Goal: Task Accomplishment & Management: Use online tool/utility

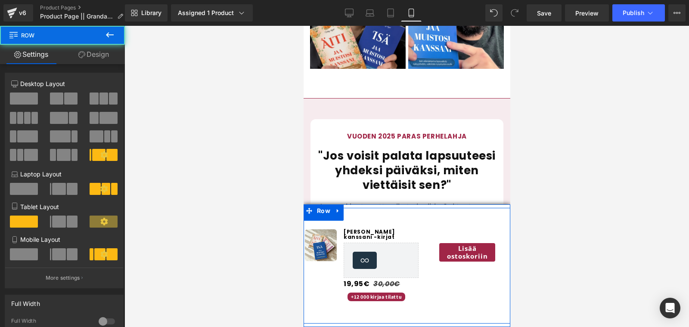
scroll to position [161, 0]
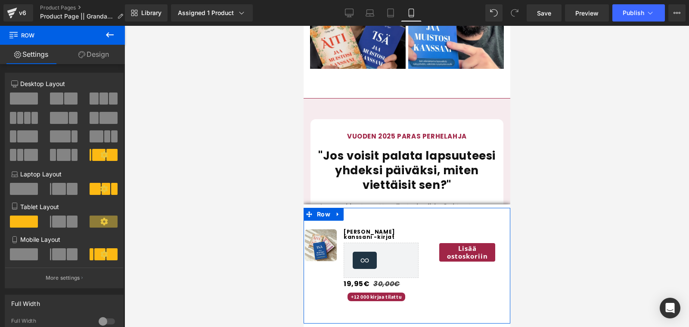
click at [108, 60] on link "Design" at bounding box center [93, 54] width 62 height 19
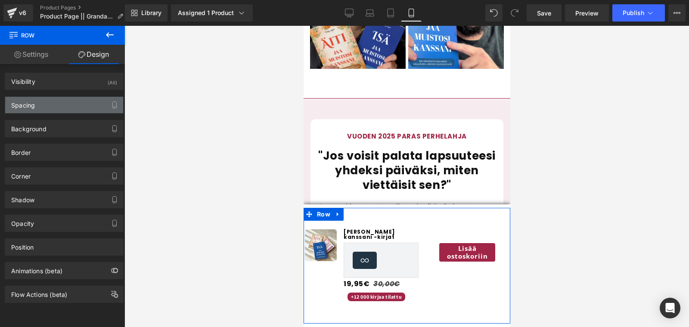
click at [52, 105] on div "Spacing" at bounding box center [64, 105] width 118 height 16
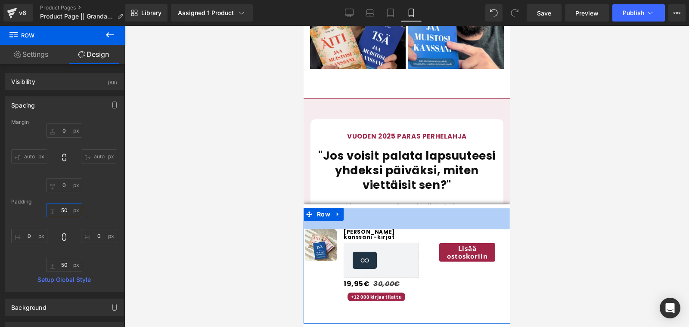
click at [60, 208] on input "50" at bounding box center [64, 210] width 36 height 14
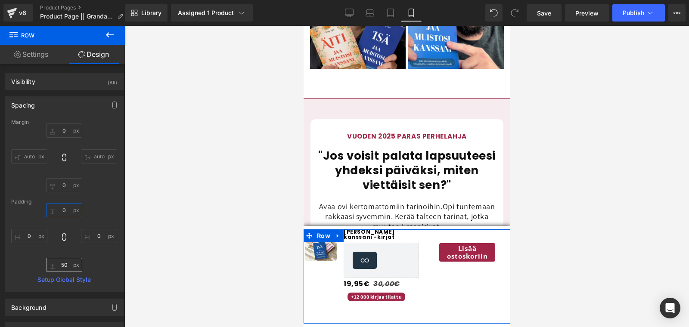
type input "0"
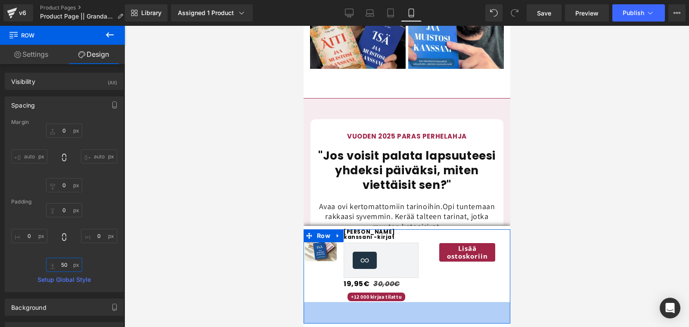
click at [62, 263] on input "50" at bounding box center [64, 265] width 36 height 14
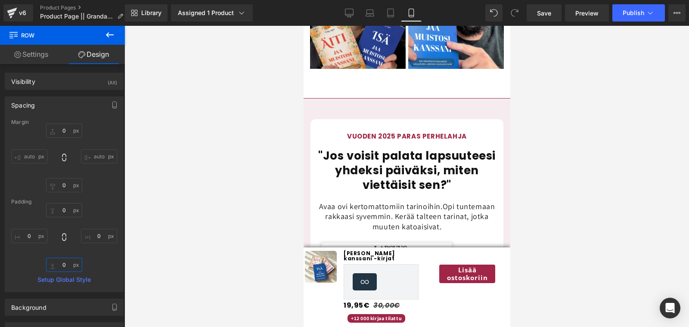
type input "0"
click at [371, 290] on div "Rendering Content" at bounding box center [344, 292] width 53 height 9
click at [549, 17] on span "Save" at bounding box center [544, 13] width 14 height 9
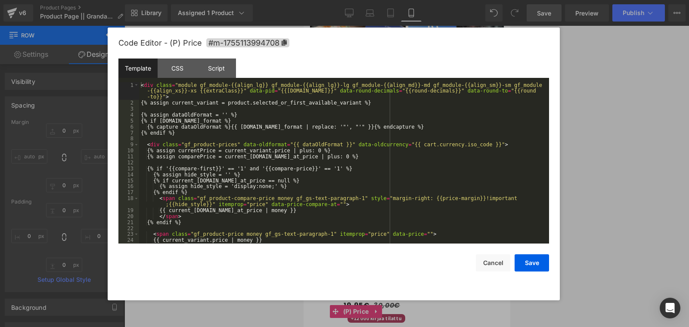
click at [347, 0] on div "(P) Price You are previewing how the will restyle your page. You can not edit E…" at bounding box center [344, 0] width 689 height 0
click at [188, 68] on div "CSS" at bounding box center [177, 68] width 39 height 19
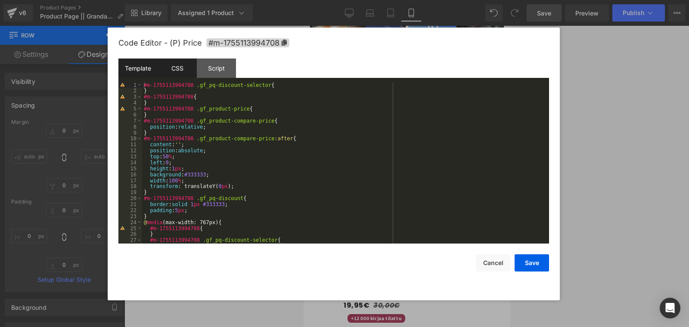
click at [137, 62] on div "Template" at bounding box center [137, 68] width 39 height 19
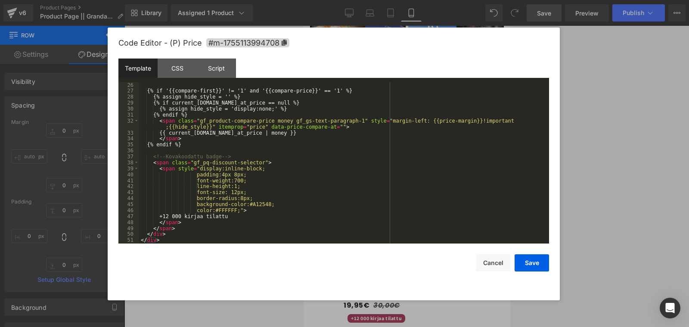
scroll to position [167, 0]
click at [239, 194] on div "{% if '{{compare-first}}' != '1' and '{{compare-price}}' == '1' %} {% assign hi…" at bounding box center [342, 168] width 406 height 173
click at [541, 262] on button "Save" at bounding box center [531, 262] width 34 height 17
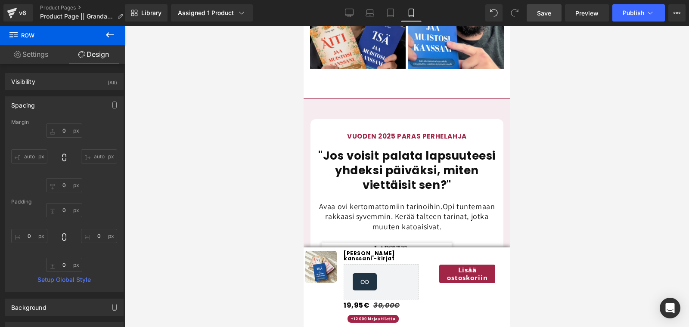
click at [540, 20] on link "Save" at bounding box center [543, 12] width 35 height 17
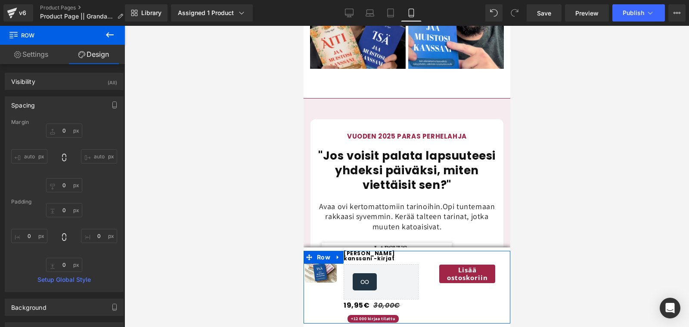
click at [37, 55] on link "Settings" at bounding box center [31, 54] width 62 height 19
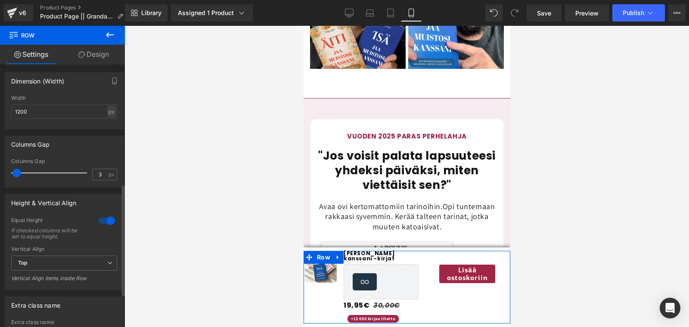
scroll to position [283, 0]
click at [96, 221] on div at bounding box center [106, 220] width 21 height 14
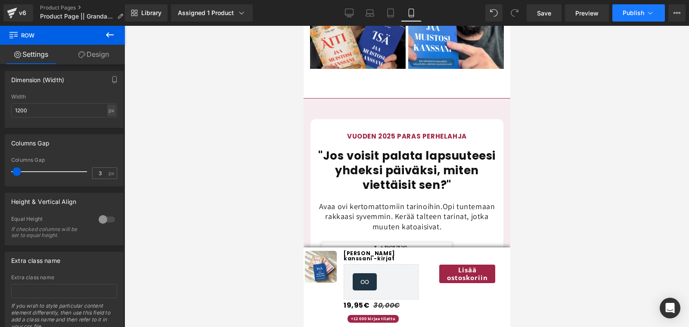
click at [633, 15] on span "Publish" at bounding box center [633, 12] width 22 height 7
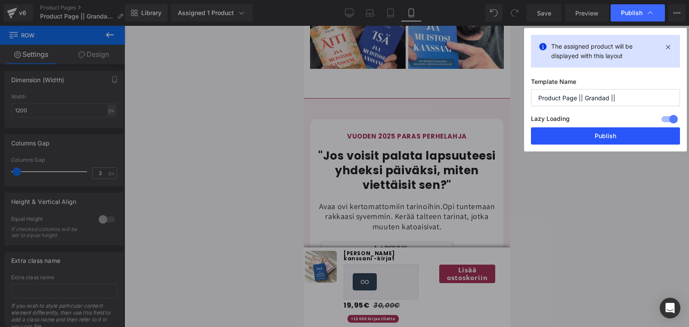
click at [592, 130] on button "Publish" at bounding box center [605, 135] width 149 height 17
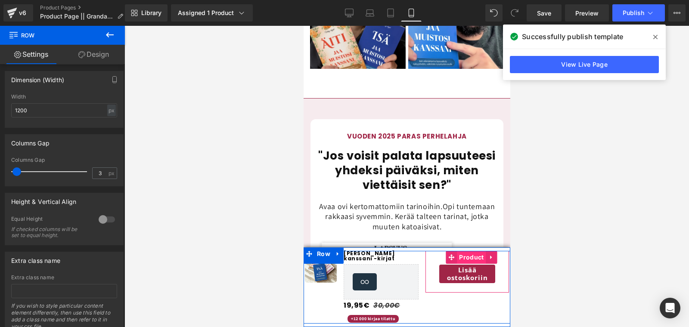
click at [463, 259] on span "Product" at bounding box center [470, 257] width 29 height 13
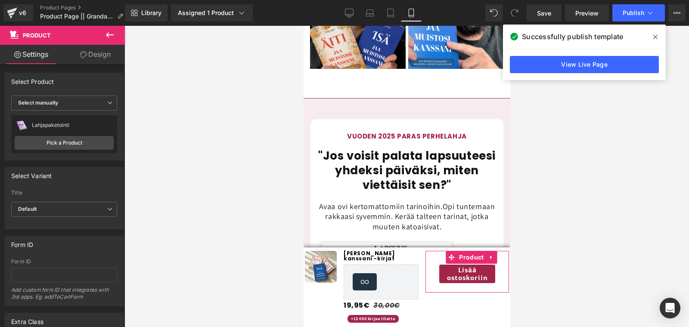
click at [105, 58] on link "Design" at bounding box center [95, 54] width 62 height 19
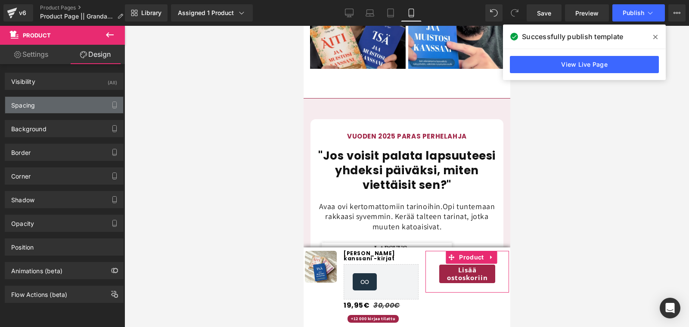
click at [33, 99] on div "Spacing" at bounding box center [23, 103] width 24 height 12
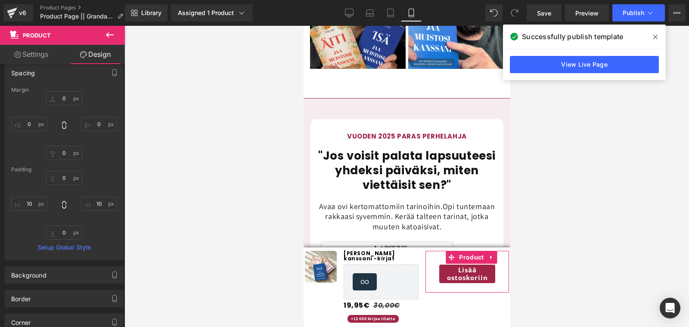
scroll to position [12, 0]
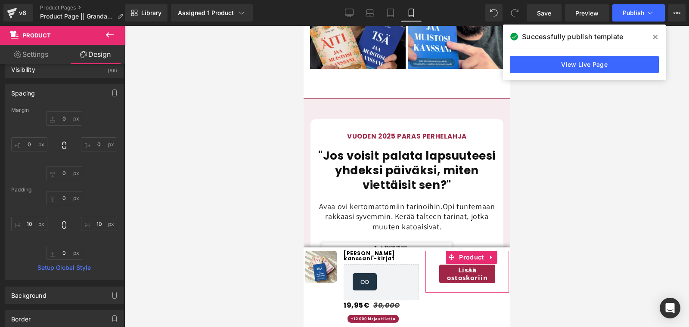
click at [32, 50] on link "Settings" at bounding box center [31, 54] width 62 height 19
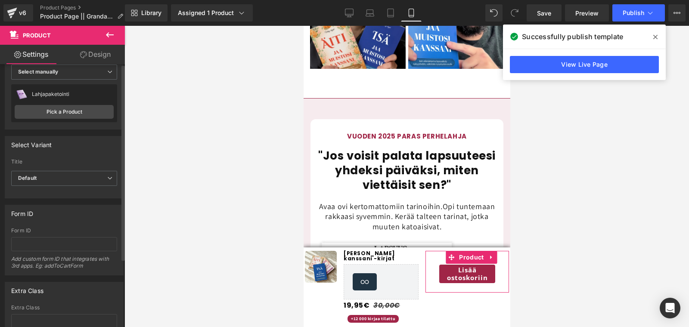
scroll to position [0, 0]
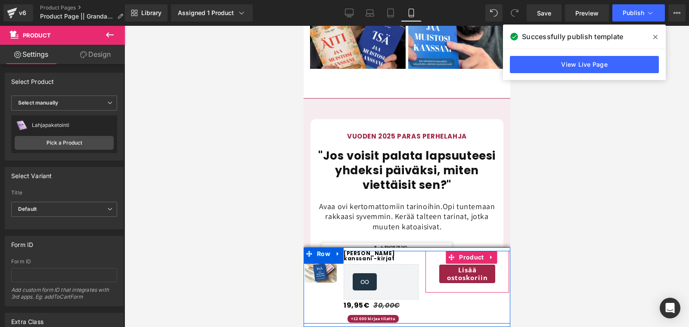
click at [432, 282] on div "Lisää ostoskoriin Button" at bounding box center [466, 272] width 75 height 42
click at [459, 277] on span "Button" at bounding box center [467, 274] width 20 height 10
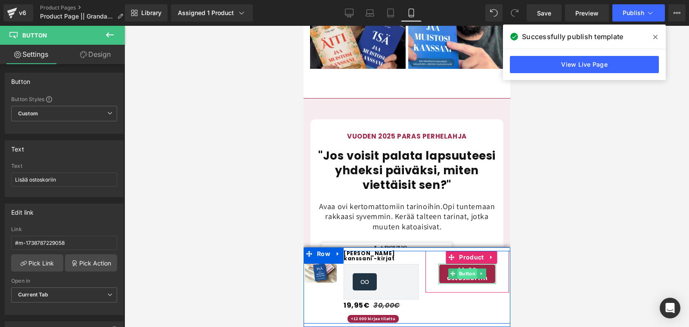
click at [460, 275] on span "Button" at bounding box center [467, 274] width 20 height 10
click at [459, 256] on span "Product" at bounding box center [470, 257] width 29 height 13
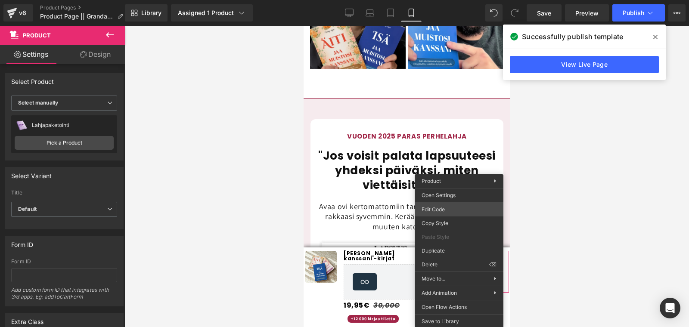
click at [436, 0] on div "Product You are previewing how the will restyle your page. You can not edit Ele…" at bounding box center [344, 0] width 689 height 0
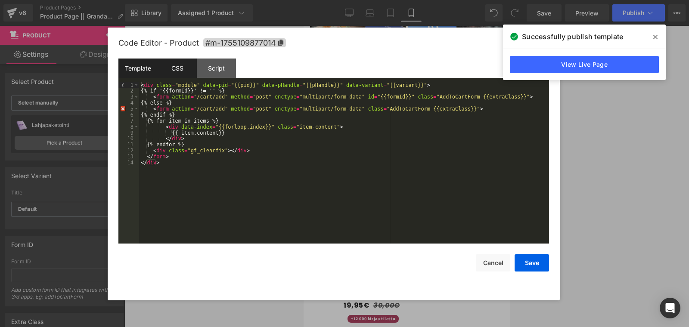
click at [184, 71] on div "CSS" at bounding box center [177, 68] width 39 height 19
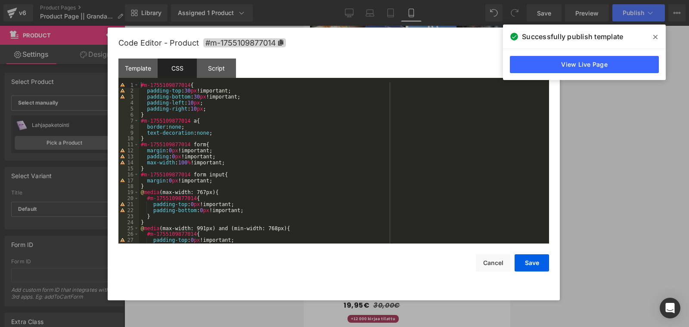
click at [191, 94] on div "#m-1755109877014 { padding-top : 30 px !important; padding-bottom : 30 px !impo…" at bounding box center [342, 168] width 406 height 173
click at [200, 99] on div "#m-1755109877014 { padding-top : 0 px !important; padding-bottom : 30 px !impor…" at bounding box center [342, 168] width 406 height 173
click at [525, 267] on button "Save" at bounding box center [531, 262] width 34 height 17
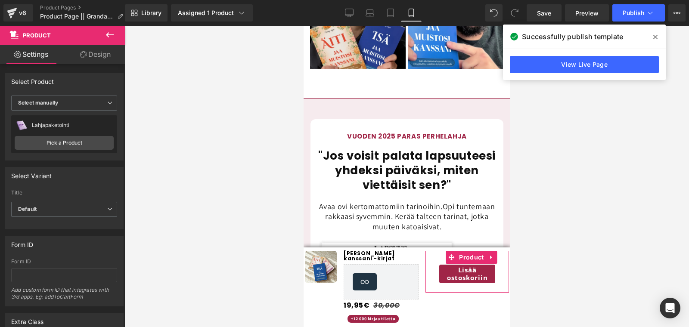
click at [83, 59] on link "Design" at bounding box center [95, 54] width 62 height 19
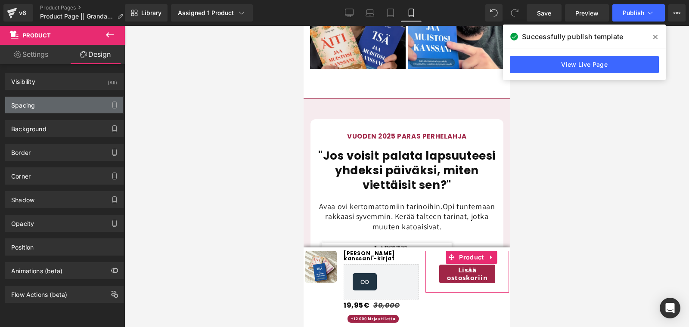
click at [62, 111] on div "Spacing" at bounding box center [64, 105] width 118 height 16
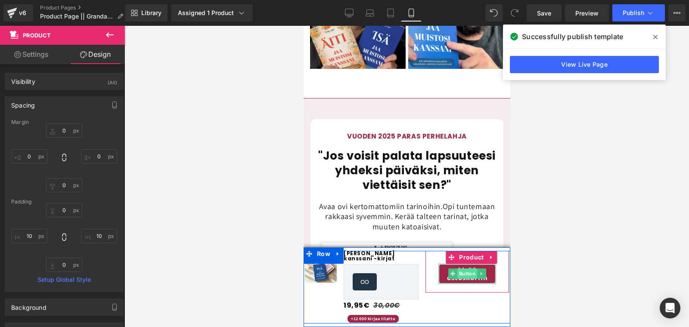
click at [463, 276] on span "Button" at bounding box center [467, 274] width 20 height 10
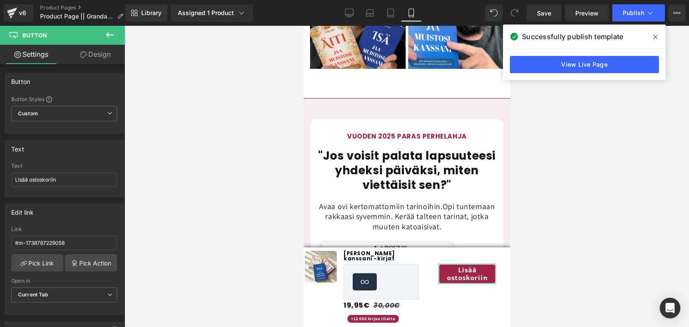
click at [86, 53] on link "Design" at bounding box center [95, 54] width 62 height 19
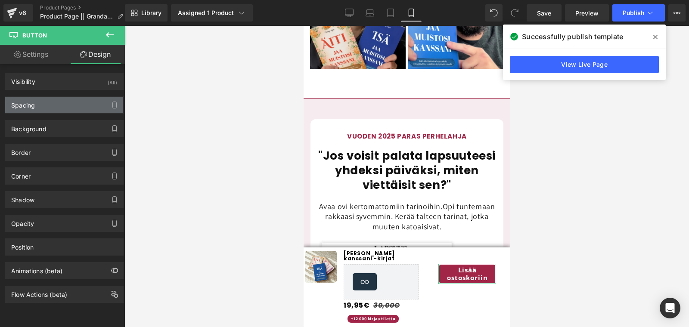
click at [37, 111] on div "Spacing" at bounding box center [64, 105] width 118 height 16
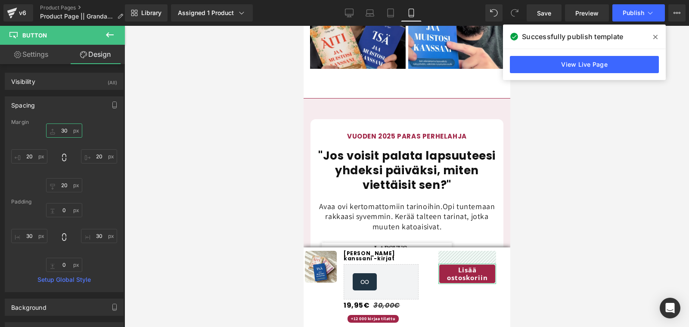
click at [62, 130] on input "30" at bounding box center [64, 131] width 36 height 14
type input "0"
click at [63, 185] on input "20" at bounding box center [64, 185] width 36 height 14
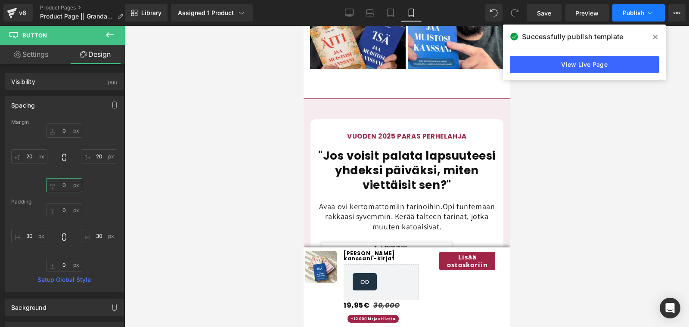
type input "0"
click at [626, 19] on button "Publish" at bounding box center [638, 12] width 53 height 17
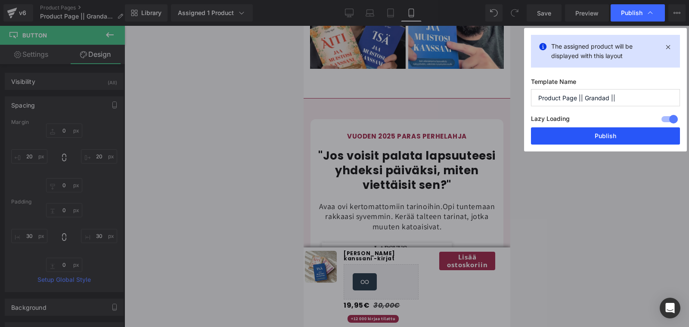
click at [596, 134] on button "Publish" at bounding box center [605, 135] width 149 height 17
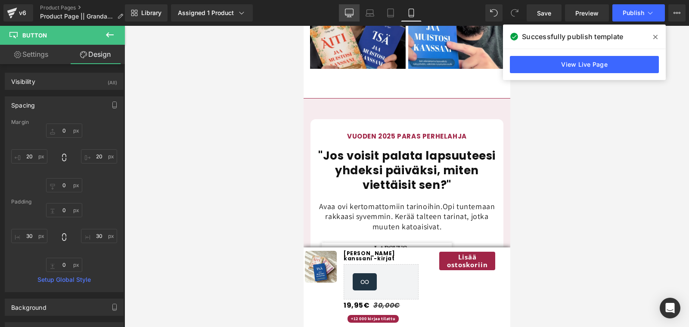
click at [345, 11] on link "Desktop" at bounding box center [349, 12] width 21 height 17
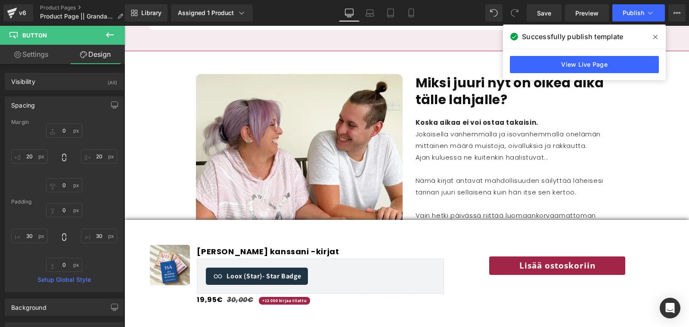
type input "25"
type input "20"
type input "0"
type input "20"
type input "0"
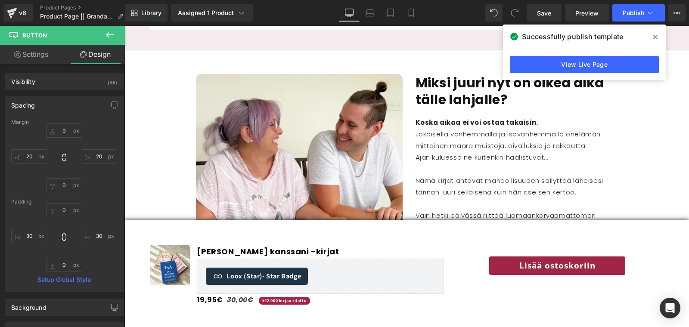
type input "30"
type input "0"
type input "30"
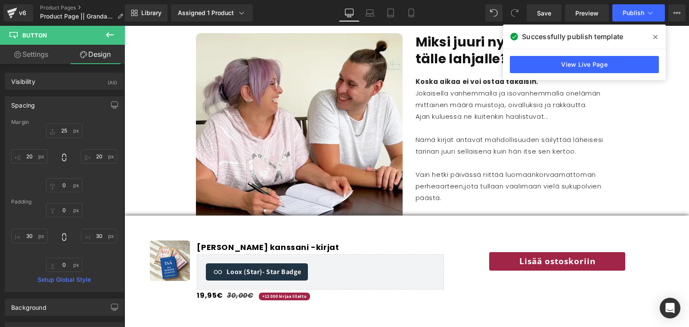
scroll to position [1092, 0]
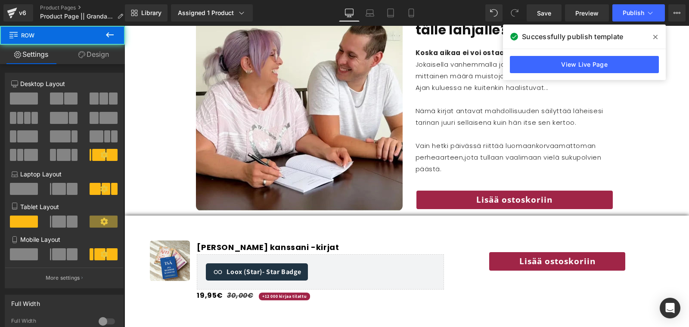
click at [240, 230] on div "Image Jaa muistosi kanssani -kirjat (P) Title Loox (Star) - Star Badge Loox (St…" at bounding box center [406, 271] width 516 height 105
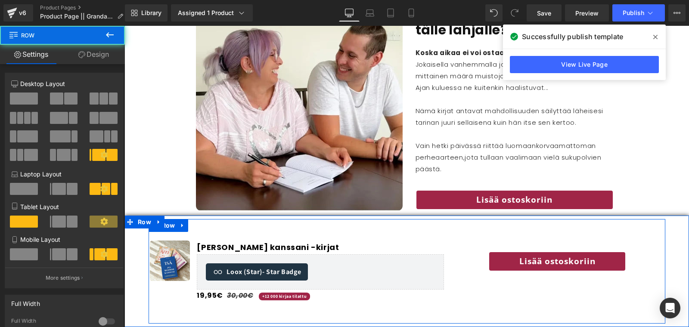
click at [239, 230] on div "Image Jaa muistosi kanssani -kirjat (P) Title Loox (Star) - Star Badge Loox (St…" at bounding box center [406, 271] width 516 height 105
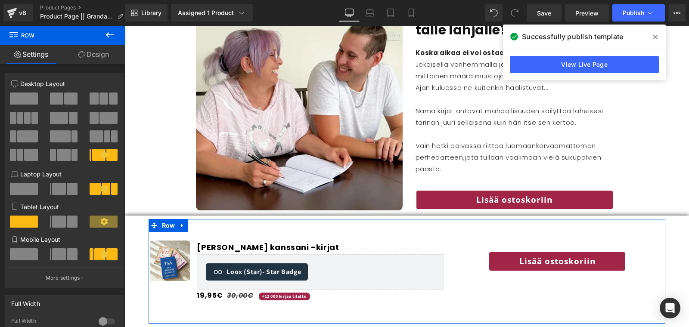
click at [103, 59] on link "Design" at bounding box center [93, 54] width 62 height 19
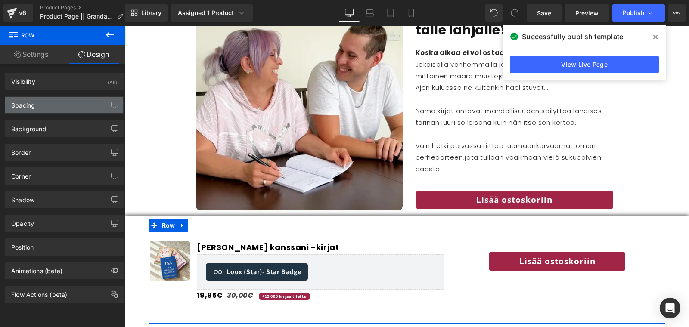
click at [48, 98] on div "Spacing" at bounding box center [64, 105] width 118 height 16
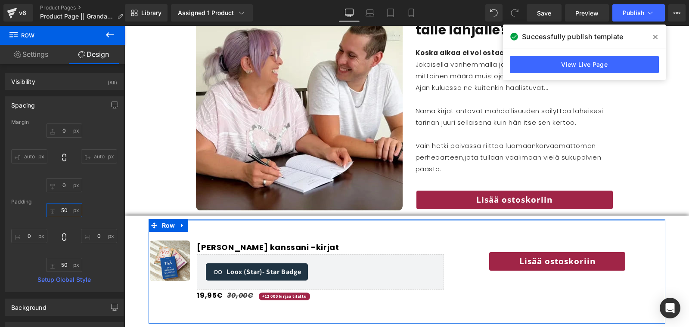
click at [62, 211] on input "50" at bounding box center [64, 210] width 36 height 14
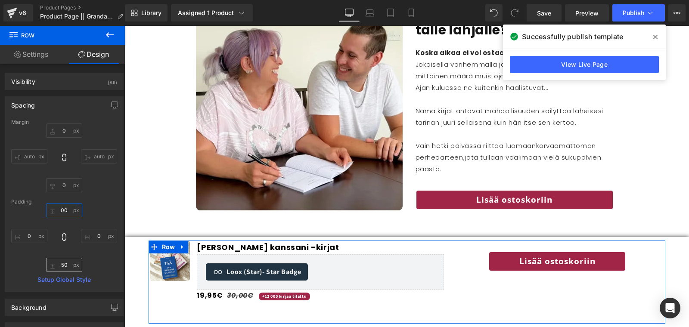
type input "00"
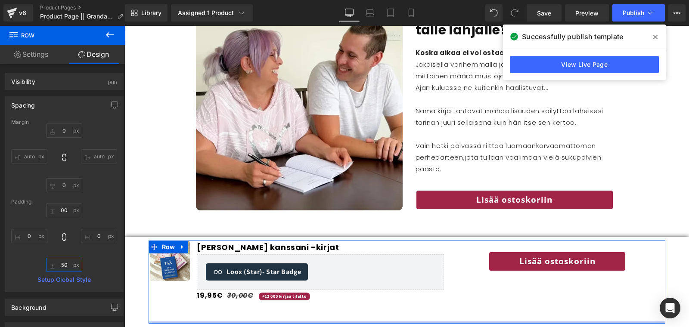
click at [65, 267] on input "50" at bounding box center [64, 265] width 36 height 14
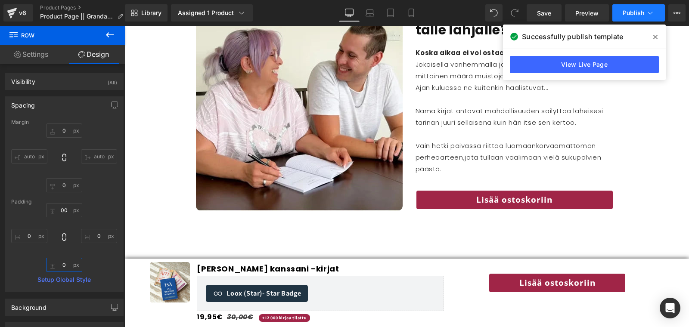
type input "0"
click at [614, 16] on button "Publish" at bounding box center [638, 12] width 53 height 17
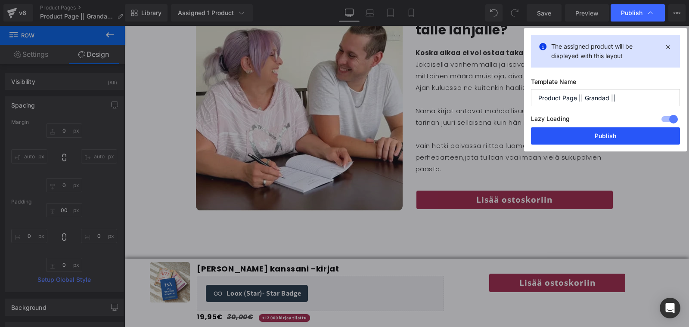
click at [596, 137] on button "Publish" at bounding box center [605, 135] width 149 height 17
